Goal: Task Accomplishment & Management: Manage account settings

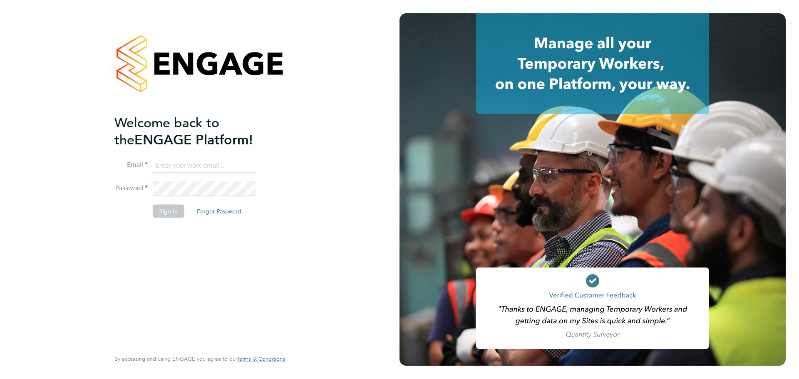
drag, startPoint x: 185, startPoint y: 162, endPoint x: 188, endPoint y: 166, distance: 4.7
click at [185, 162] on input at bounding box center [204, 165] width 103 height 15
type input "finlay.mclaren@vistry.co.uk"
click at [153, 208] on button "Sign In" at bounding box center [169, 211] width 32 height 13
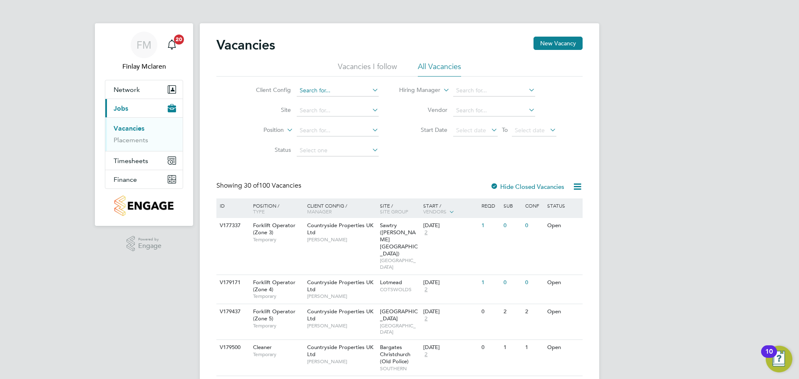
click at [314, 90] on input at bounding box center [338, 91] width 82 height 12
click at [367, 189] on li "Countryside Properties UK Ltd" at bounding box center [402, 192] width 213 height 11
type input "Countryside Properties UK Ltd"
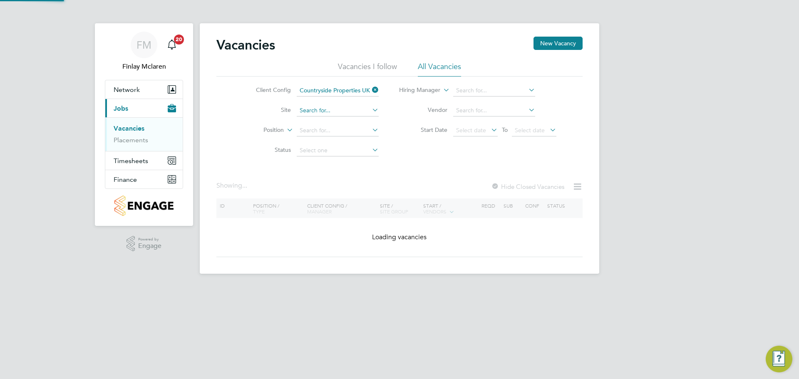
click at [308, 112] on input at bounding box center [338, 111] width 82 height 12
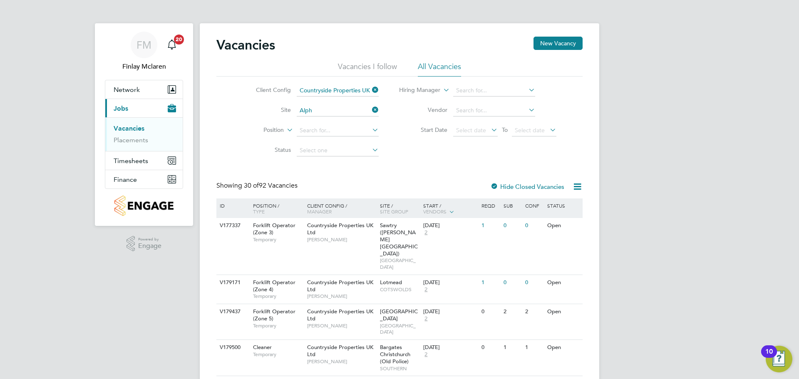
click at [357, 144] on li "[PERSON_NAME] ([GEOGRAPHIC_DATA])" at bounding box center [347, 144] width 102 height 11
type input "Alphington ([GEOGRAPHIC_DATA])"
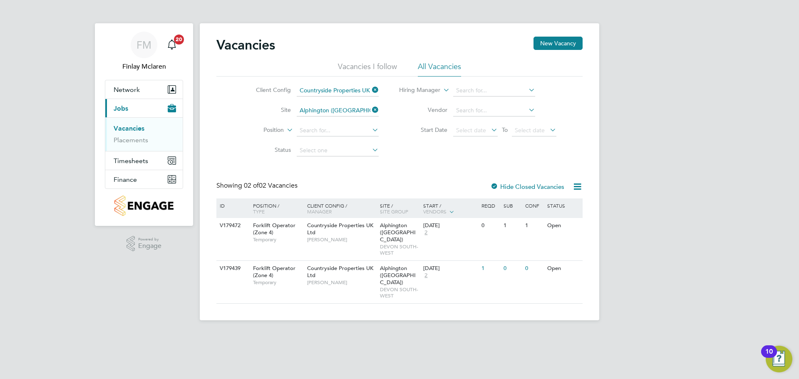
click at [325, 122] on li "Position" at bounding box center [311, 131] width 156 height 20
click at [325, 130] on input at bounding box center [338, 131] width 82 height 12
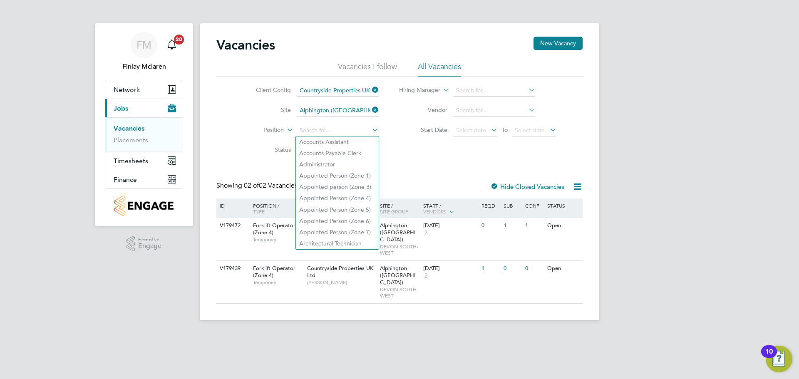
click at [417, 153] on div "Client Config Countryside Properties UK Ltd Site [GEOGRAPHIC_DATA] (Parcel 16A)…" at bounding box center [399, 119] width 366 height 84
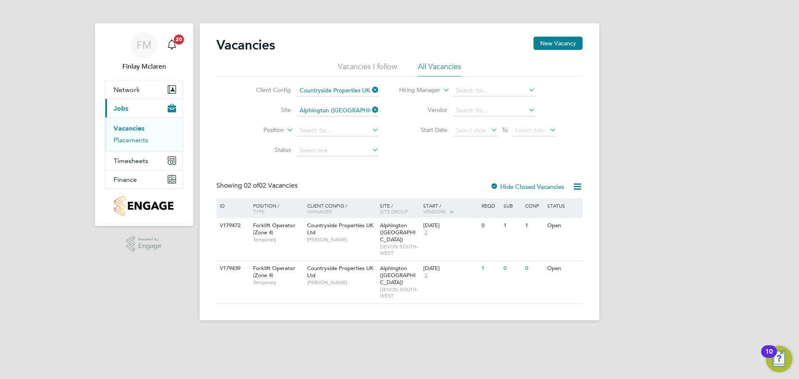
click at [132, 139] on link "Placements" at bounding box center [131, 140] width 35 height 8
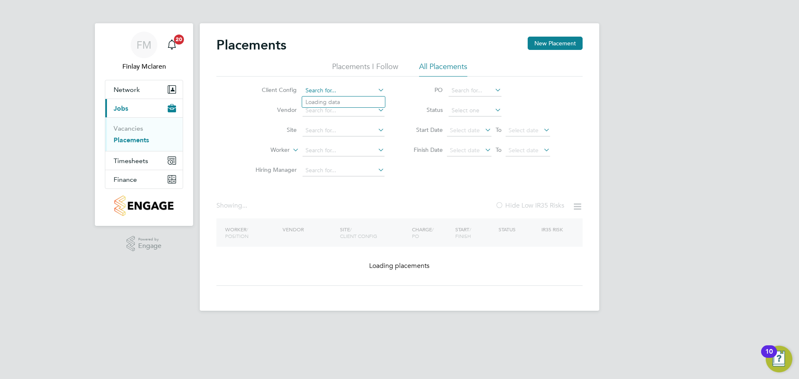
click at [311, 88] on input at bounding box center [344, 91] width 82 height 12
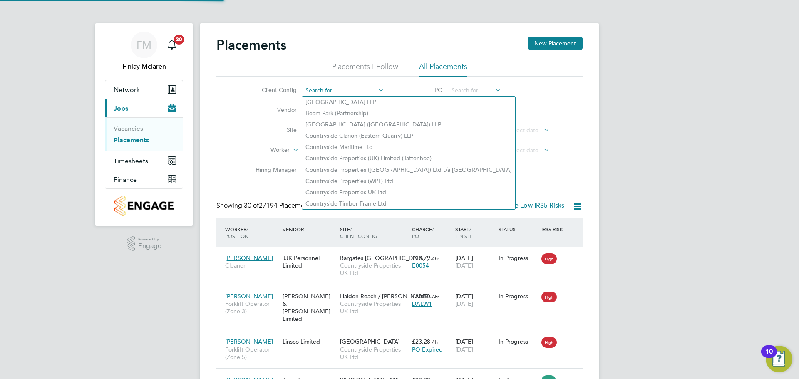
click at [334, 91] on input at bounding box center [344, 91] width 82 height 12
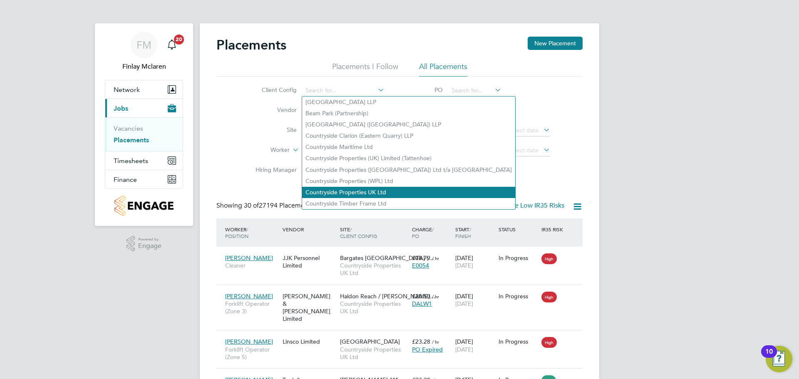
click at [368, 187] on li "Countryside Properties UK Ltd" at bounding box center [408, 192] width 213 height 11
type input "Countryside Properties UK Ltd"
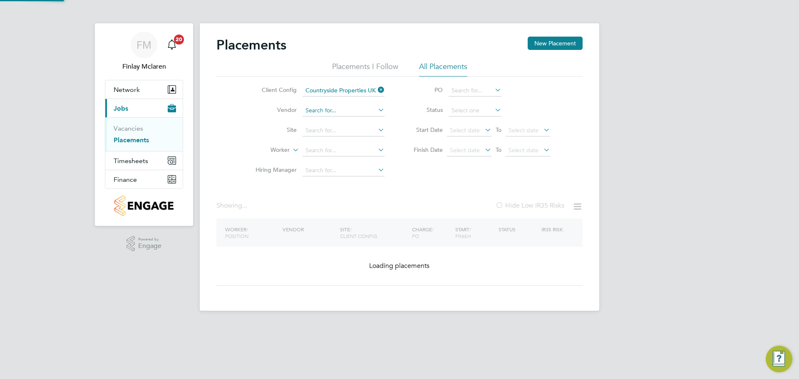
click at [317, 115] on input at bounding box center [344, 111] width 82 height 12
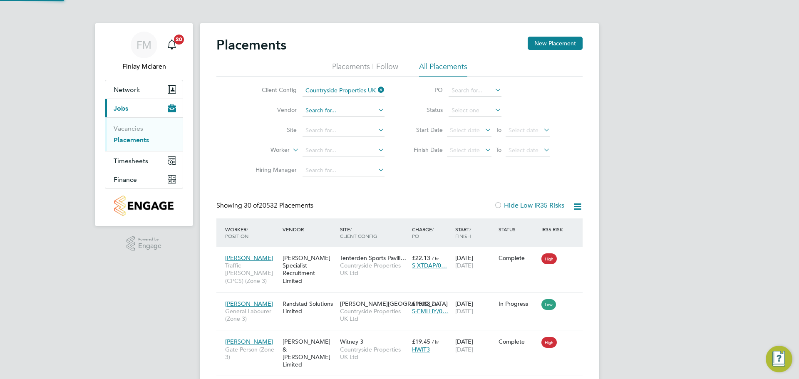
click at [318, 112] on input at bounding box center [344, 111] width 82 height 12
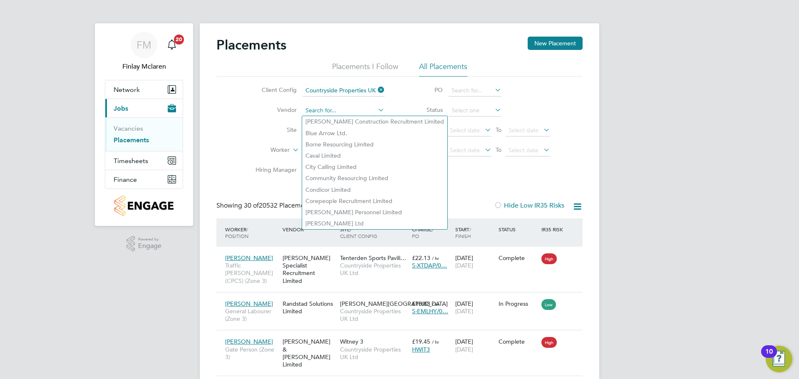
type input "o"
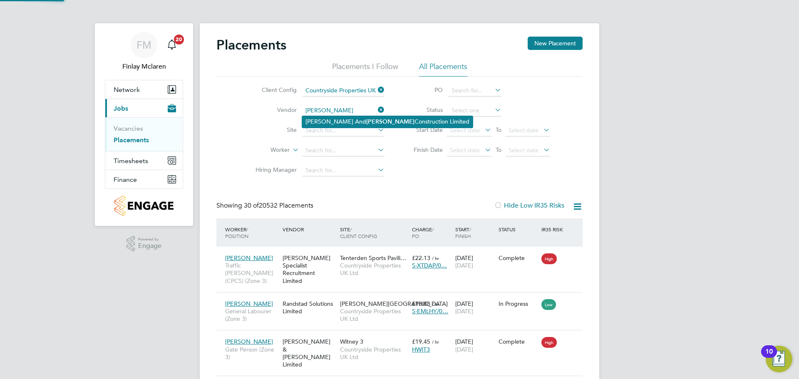
click at [325, 120] on li "[PERSON_NAME] And [PERSON_NAME] Construction Limited" at bounding box center [387, 121] width 171 height 11
type input "[PERSON_NAME] And [PERSON_NAME] Construction Limited"
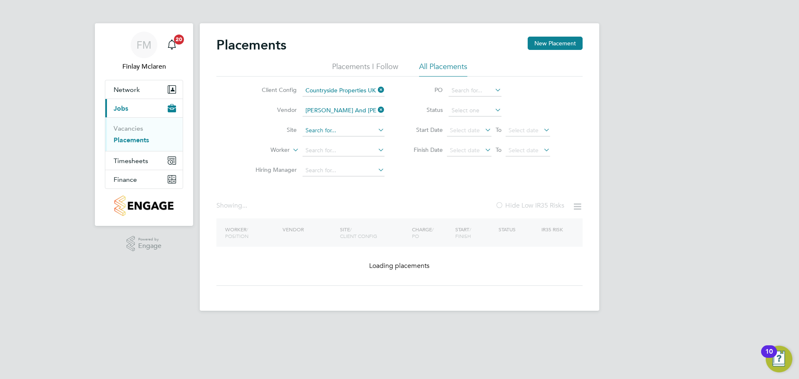
click at [325, 130] on input at bounding box center [344, 131] width 82 height 12
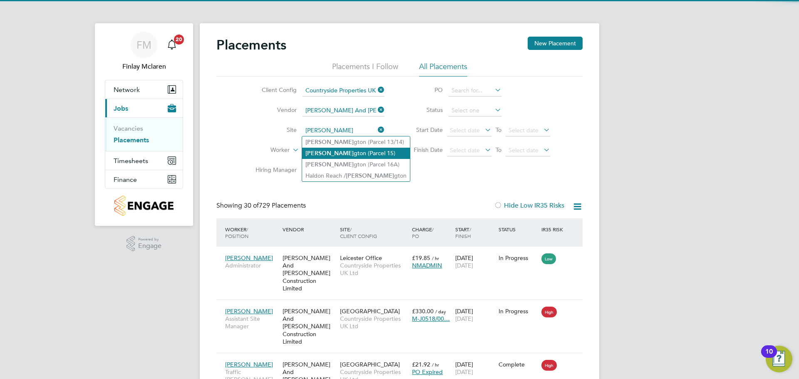
click at [339, 157] on li "[PERSON_NAME] gton (Parcel 15)" at bounding box center [356, 153] width 108 height 11
type input "Alphington (Parcel 15)"
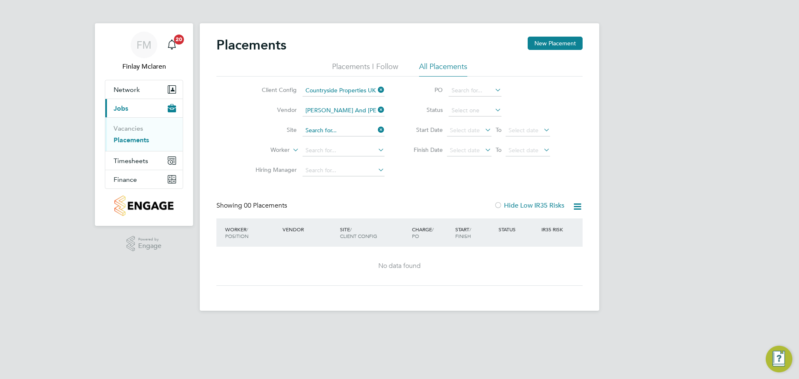
click at [353, 131] on input at bounding box center [344, 131] width 82 height 12
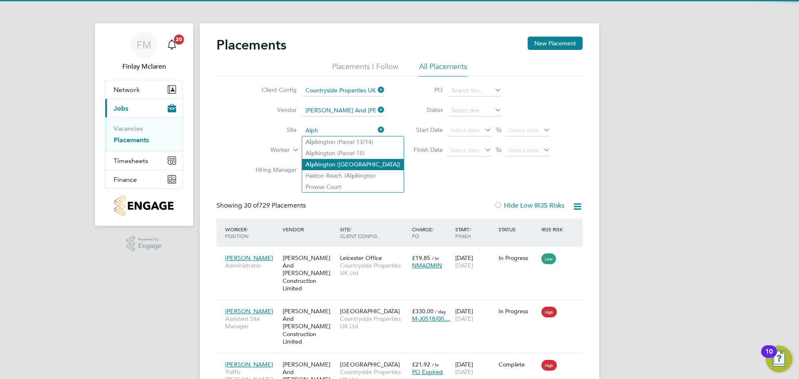
click at [352, 163] on li "[PERSON_NAME] ([GEOGRAPHIC_DATA])" at bounding box center [353, 164] width 102 height 11
type input "Alphington ([GEOGRAPHIC_DATA])"
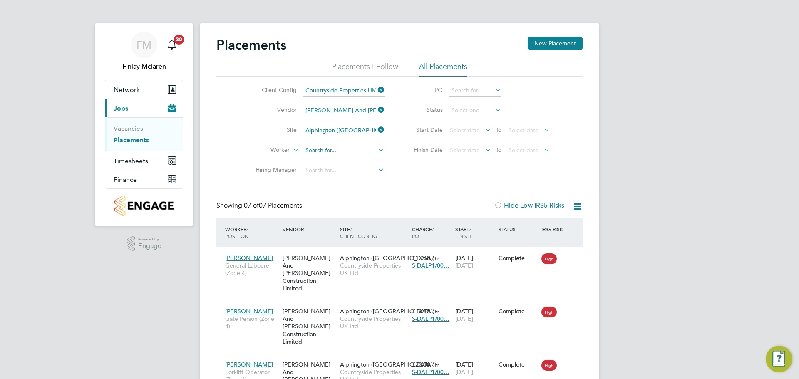
click at [322, 151] on input at bounding box center [344, 151] width 82 height 12
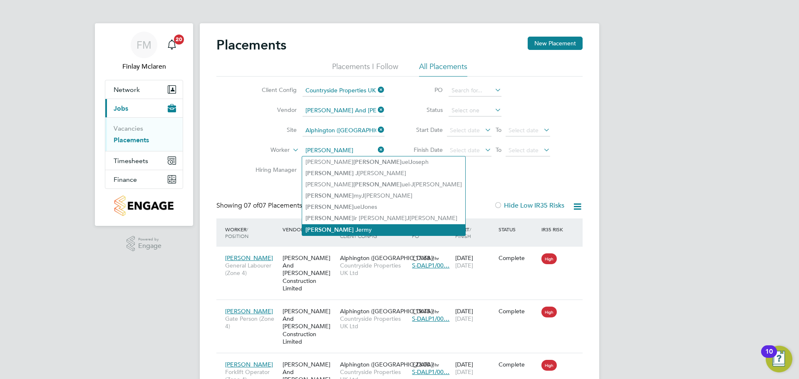
click at [357, 226] on li "[PERSON_NAME]" at bounding box center [383, 229] width 163 height 11
type input "[PERSON_NAME]"
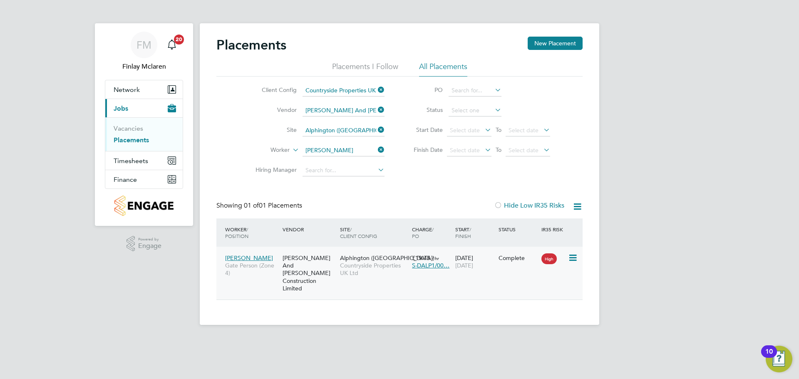
click at [343, 281] on div "Alphington ([GEOGRAPHIC_DATA]) Countryside Properties UK Ltd" at bounding box center [374, 265] width 72 height 31
click at [345, 148] on input "[PERSON_NAME]" at bounding box center [344, 151] width 82 height 12
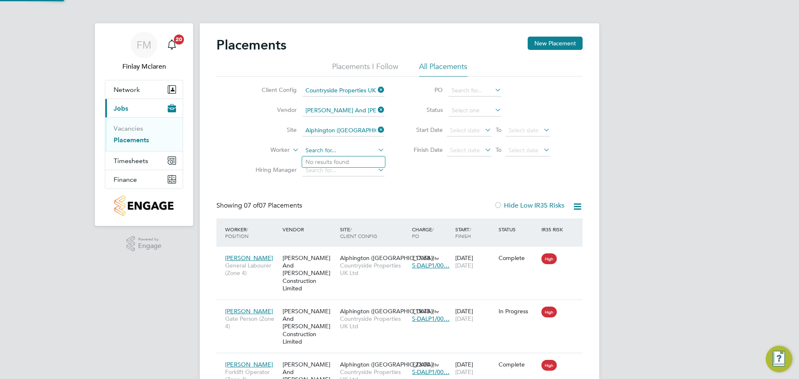
scroll to position [31, 72]
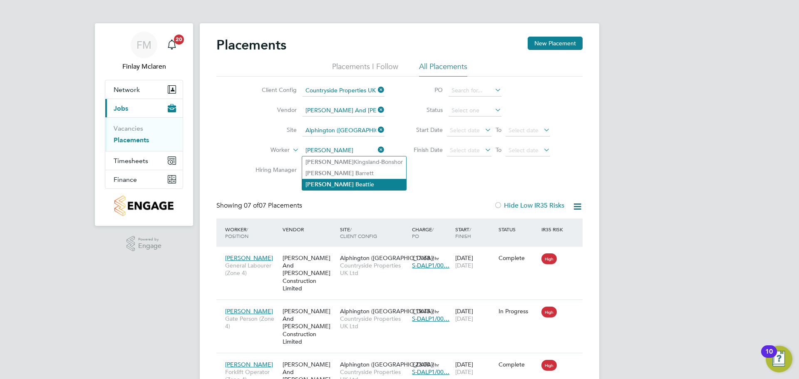
click at [359, 181] on li "[PERSON_NAME] eattie" at bounding box center [354, 184] width 104 height 11
type input "[PERSON_NAME]"
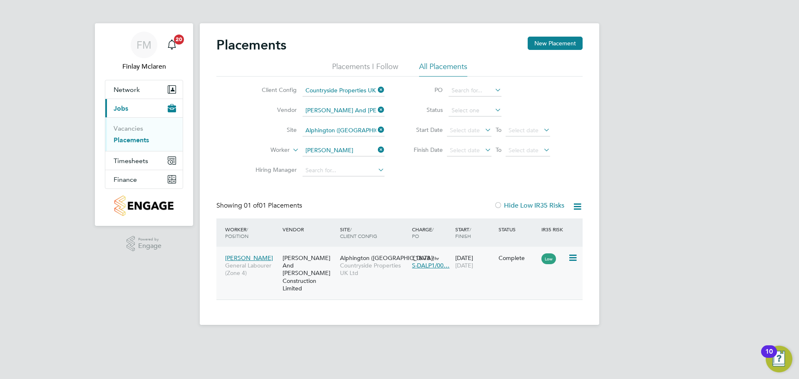
click at [367, 268] on span "Countryside Properties UK Ltd" at bounding box center [374, 269] width 68 height 15
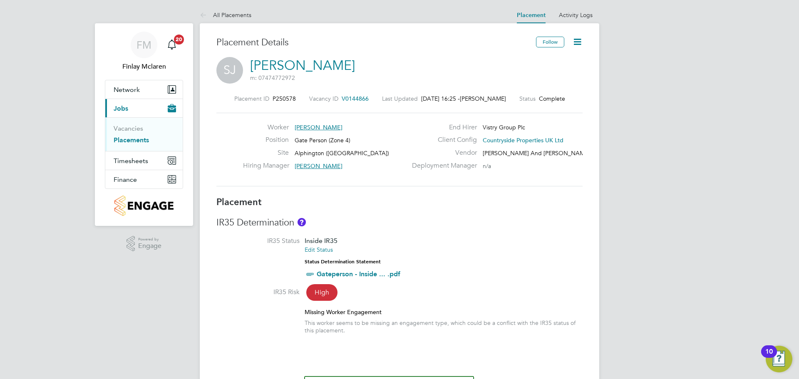
click at [578, 40] on icon at bounding box center [577, 42] width 10 height 10
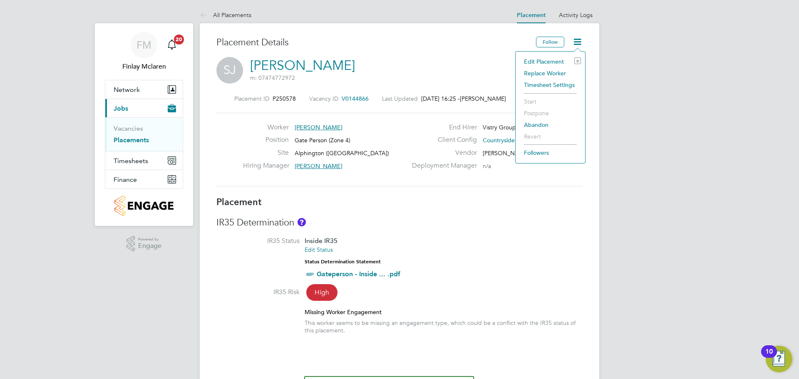
click at [537, 60] on li "Edit Placement e" at bounding box center [550, 62] width 61 height 12
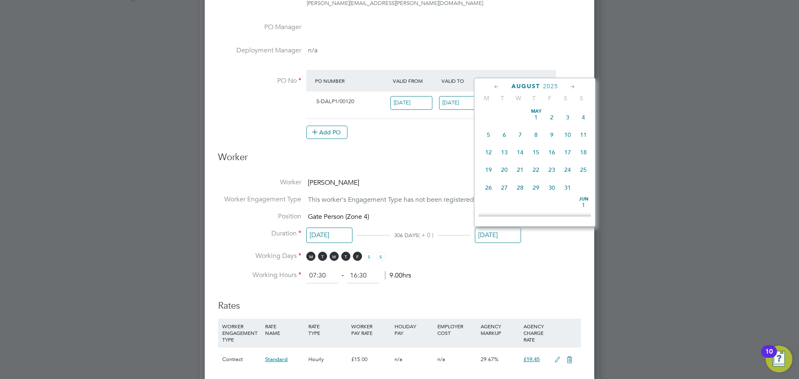
click at [489, 237] on input "[DATE]" at bounding box center [498, 235] width 46 height 15
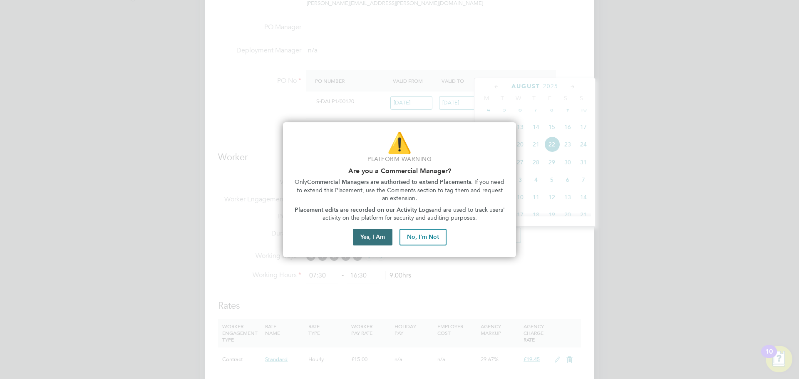
click at [379, 237] on button "Yes, I Am" at bounding box center [373, 237] width 40 height 17
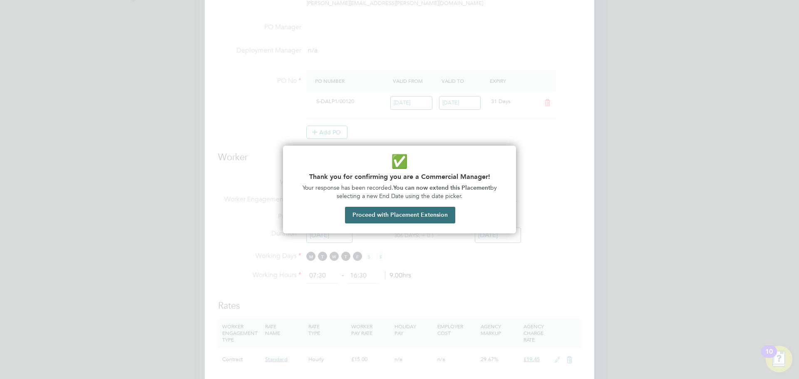
click at [403, 212] on button "Proceed with Placement Extension" at bounding box center [400, 215] width 110 height 17
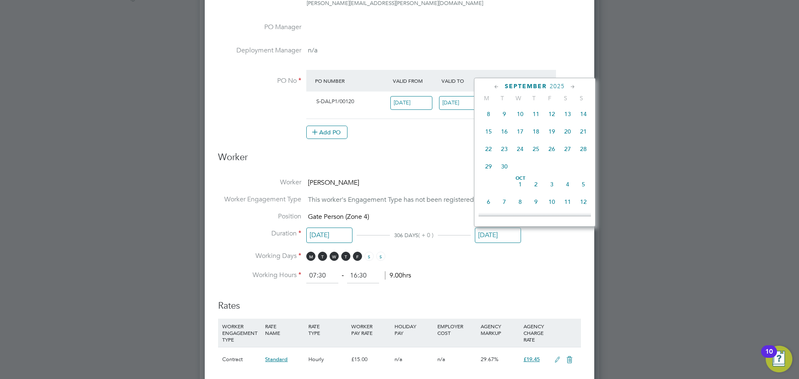
click at [551, 192] on span "3" at bounding box center [552, 184] width 16 height 16
type input "[DATE]"
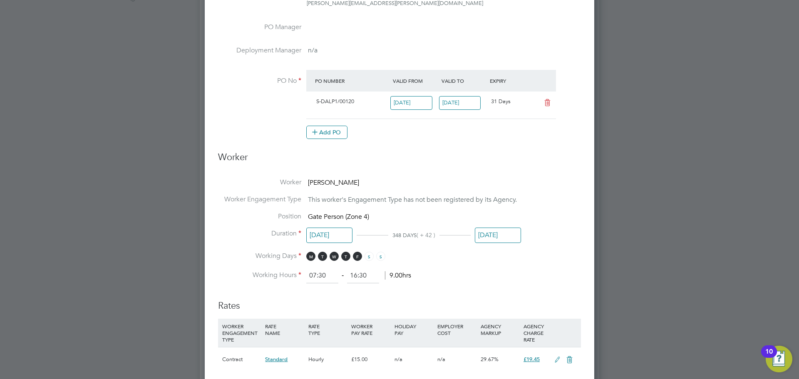
click at [543, 173] on ng-form "Deployment End Hirer Vistry Group Plc Client Config Countryside Properties UK L…" at bounding box center [399, 253] width 363 height 847
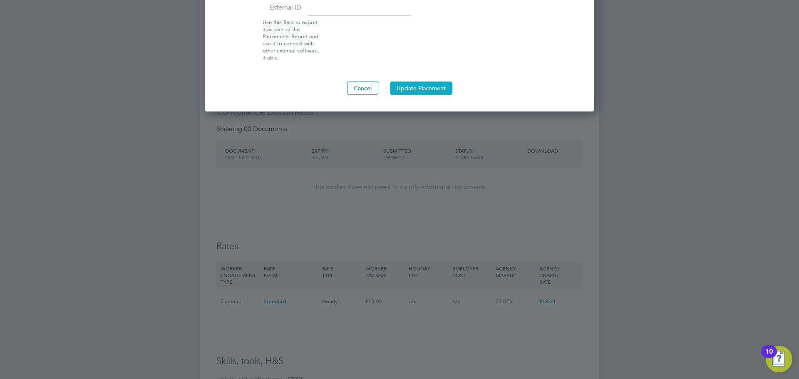
click at [426, 85] on button "Update Placement" at bounding box center [421, 88] width 62 height 13
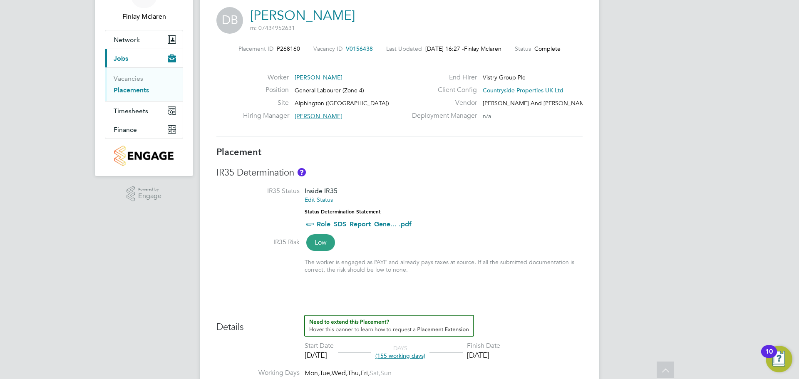
scroll to position [42, 0]
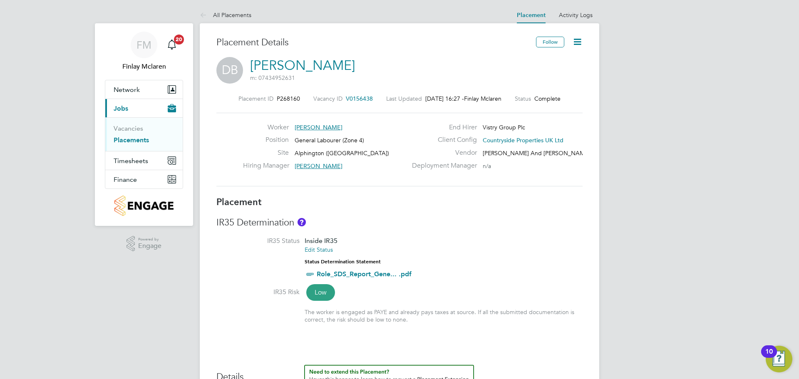
click at [581, 40] on icon at bounding box center [577, 42] width 10 height 10
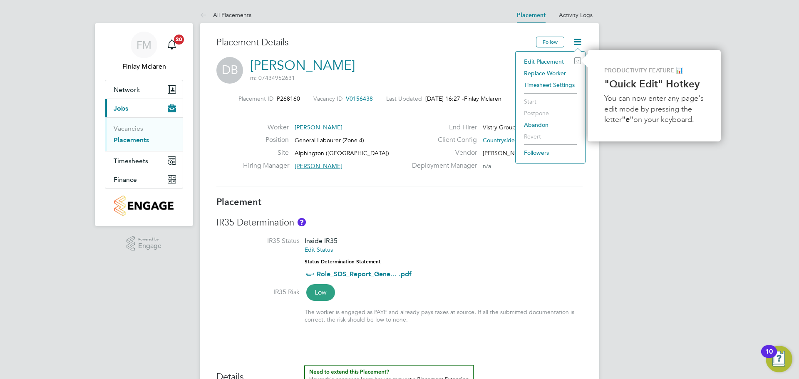
click at [547, 62] on li "Edit Placement e" at bounding box center [550, 62] width 61 height 12
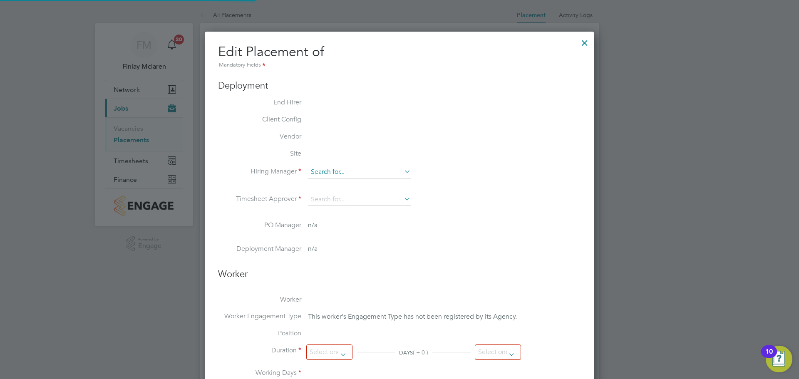
type input "[PERSON_NAME]"
type input "Dan Badger"
type input "[DATE]"
type input "07:30"
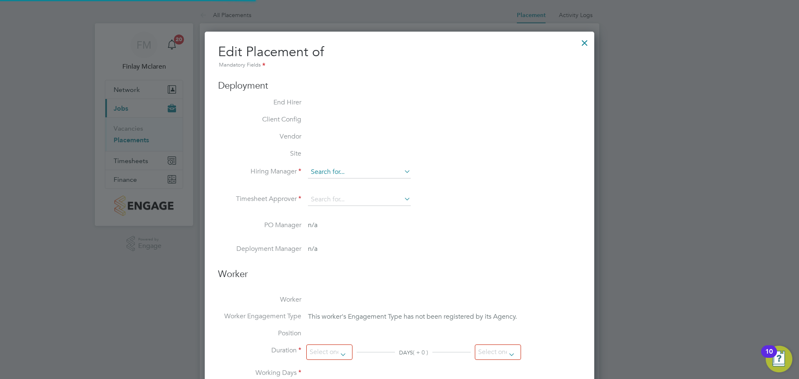
type input "16:30"
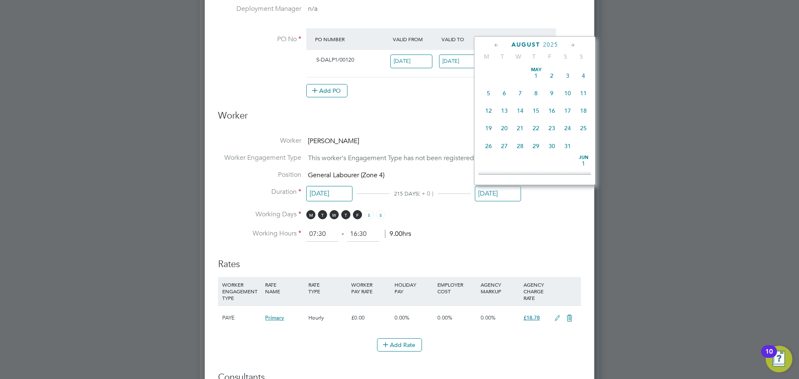
click at [504, 187] on input "[DATE]" at bounding box center [498, 193] width 46 height 15
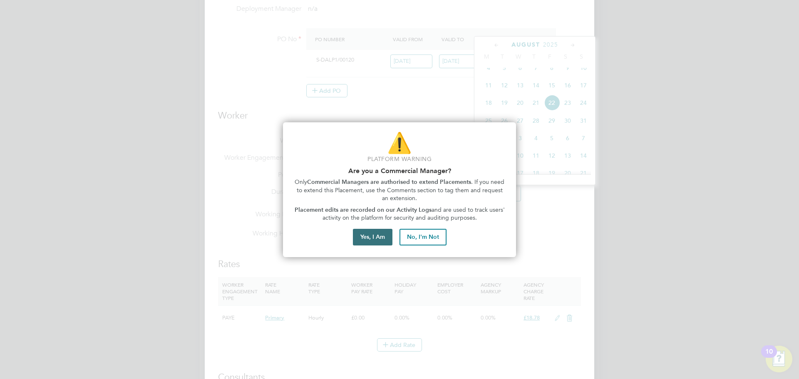
click at [366, 245] on button "Yes, I Am" at bounding box center [373, 237] width 40 height 17
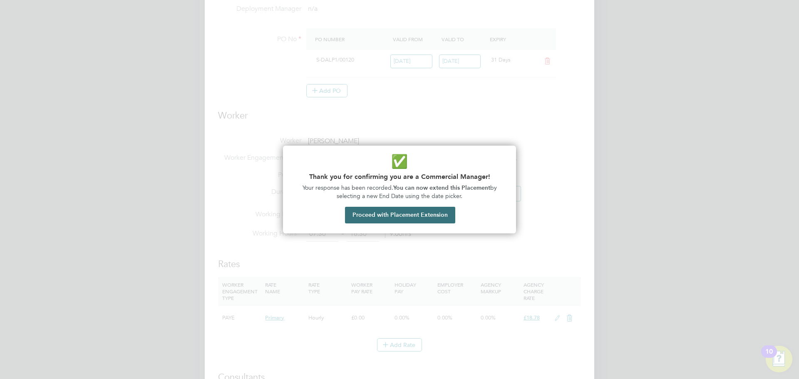
click at [399, 209] on button "Proceed with Placement Extension" at bounding box center [400, 215] width 110 height 17
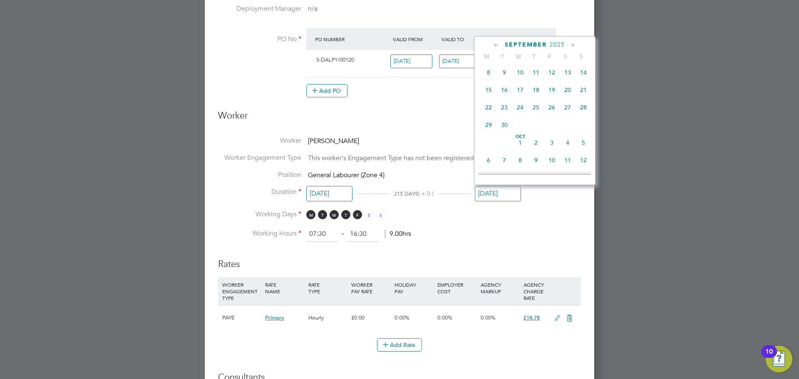
click at [555, 151] on span "3" at bounding box center [552, 143] width 16 height 16
type input "[DATE]"
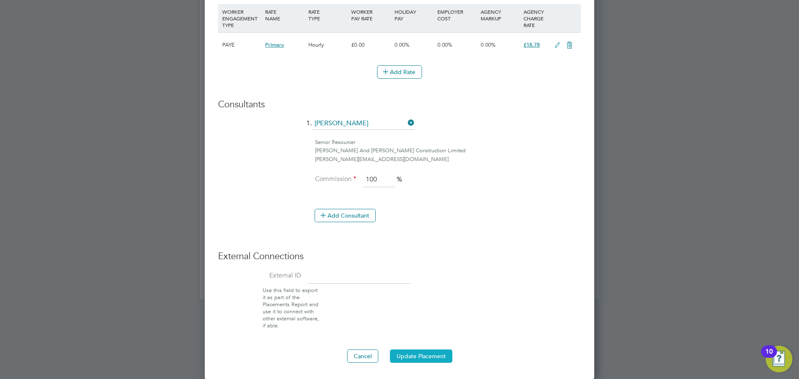
click at [428, 360] on button "Update Placement" at bounding box center [421, 356] width 62 height 13
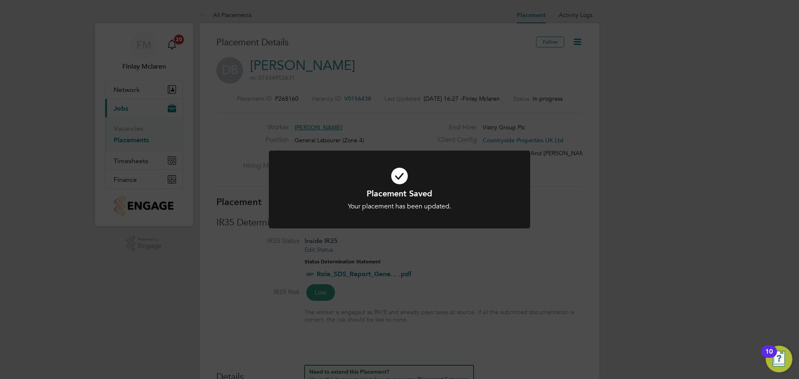
click at [547, 246] on div "Placement Saved Your placement has been updated. Cancel Okay" at bounding box center [399, 189] width 799 height 379
